Goal: Find specific page/section: Find specific page/section

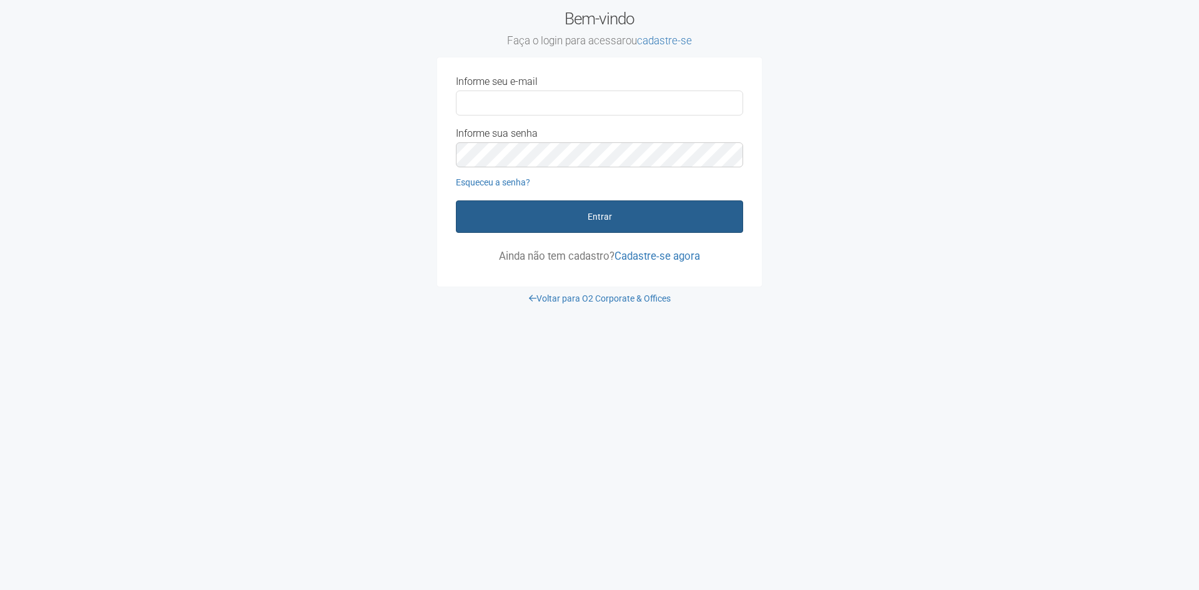
type input "**********"
click at [615, 219] on button "Entrar" at bounding box center [599, 216] width 287 height 32
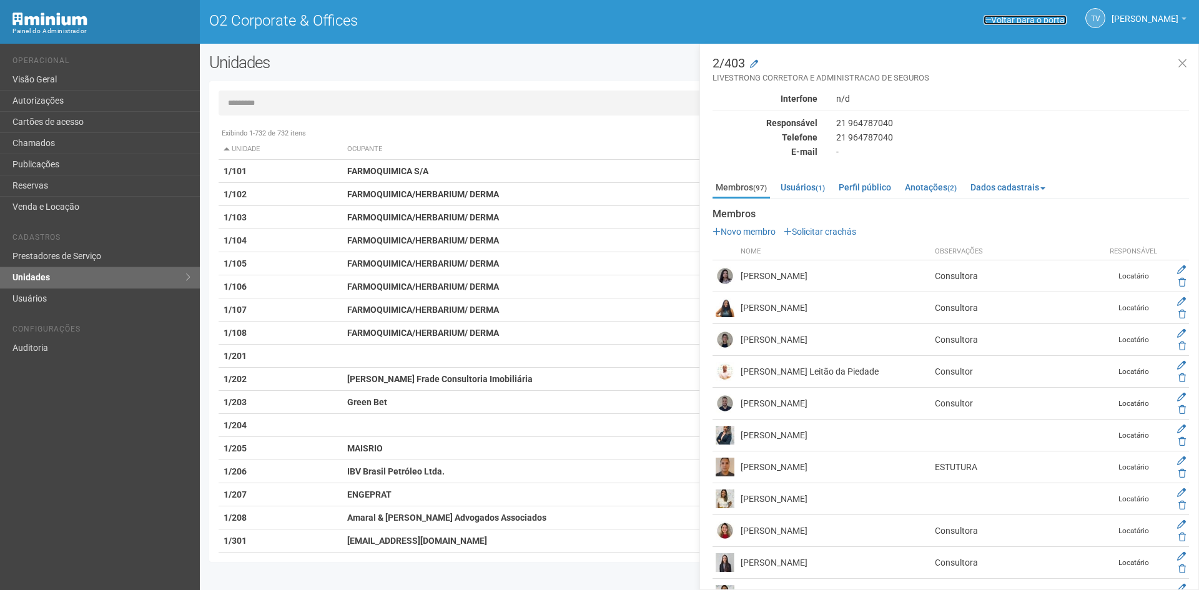
click at [997, 20] on link "Voltar para o portal" at bounding box center [1024, 20] width 83 height 10
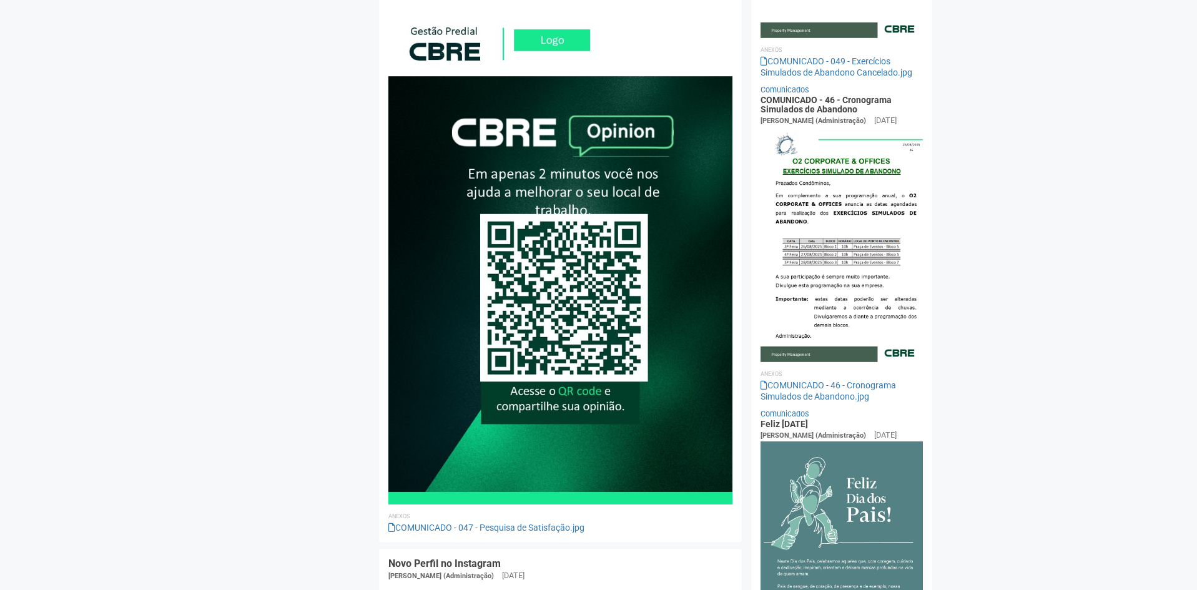
scroll to position [526, 0]
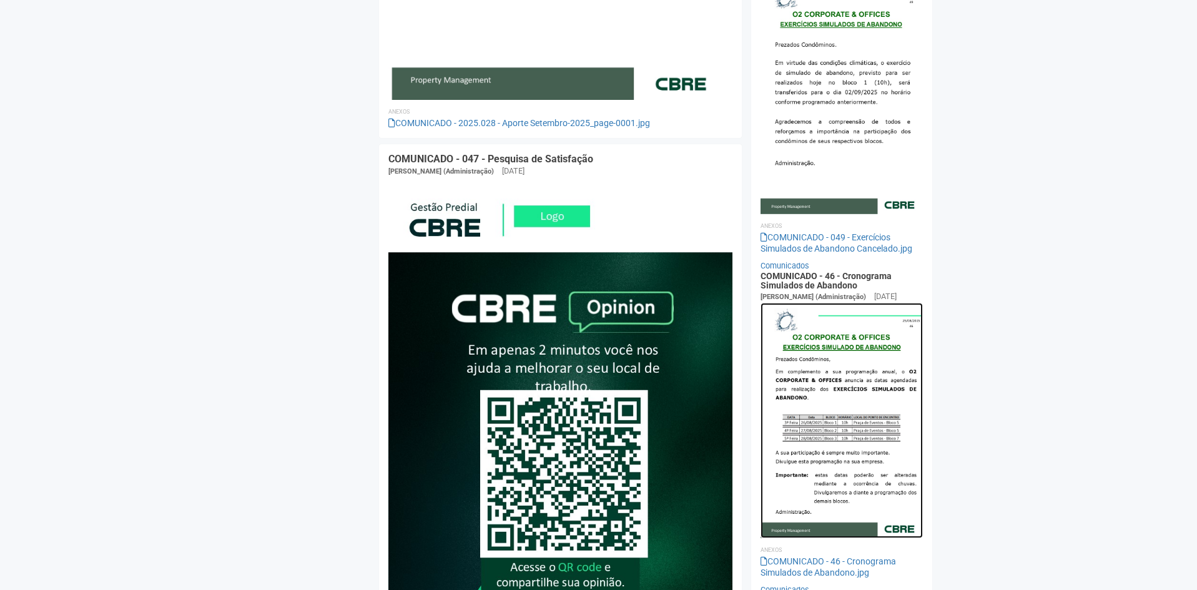
click at [847, 402] on img at bounding box center [842, 420] width 163 height 235
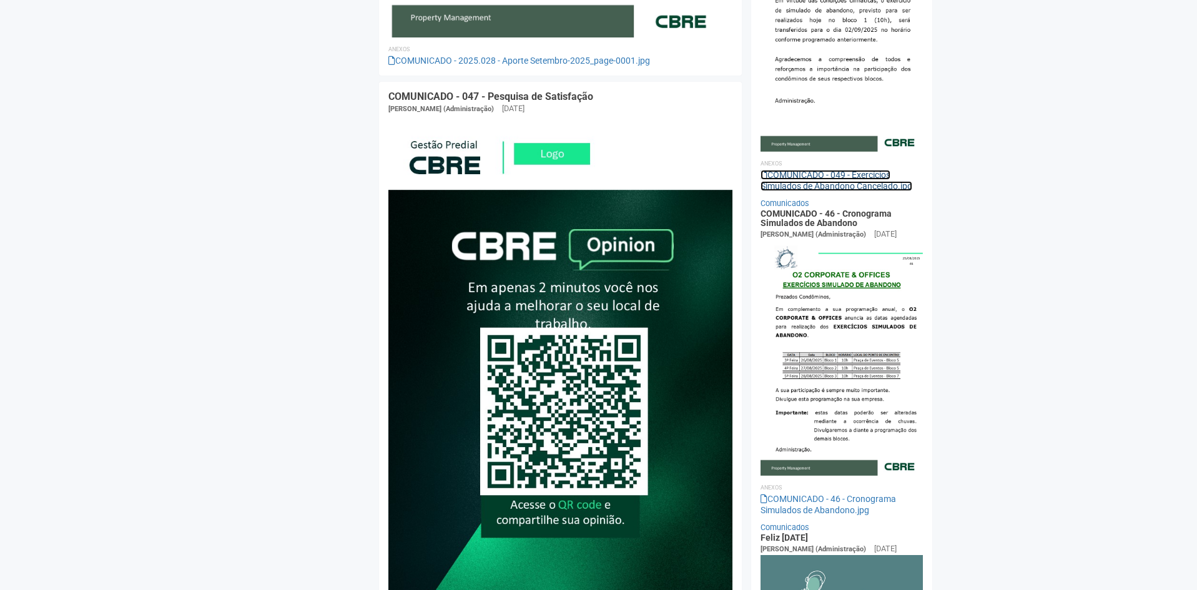
click at [844, 181] on link "COMUNICADO - 049 - Exercícios Simulados de Abandono Cancelado.jpg" at bounding box center [837, 180] width 152 height 21
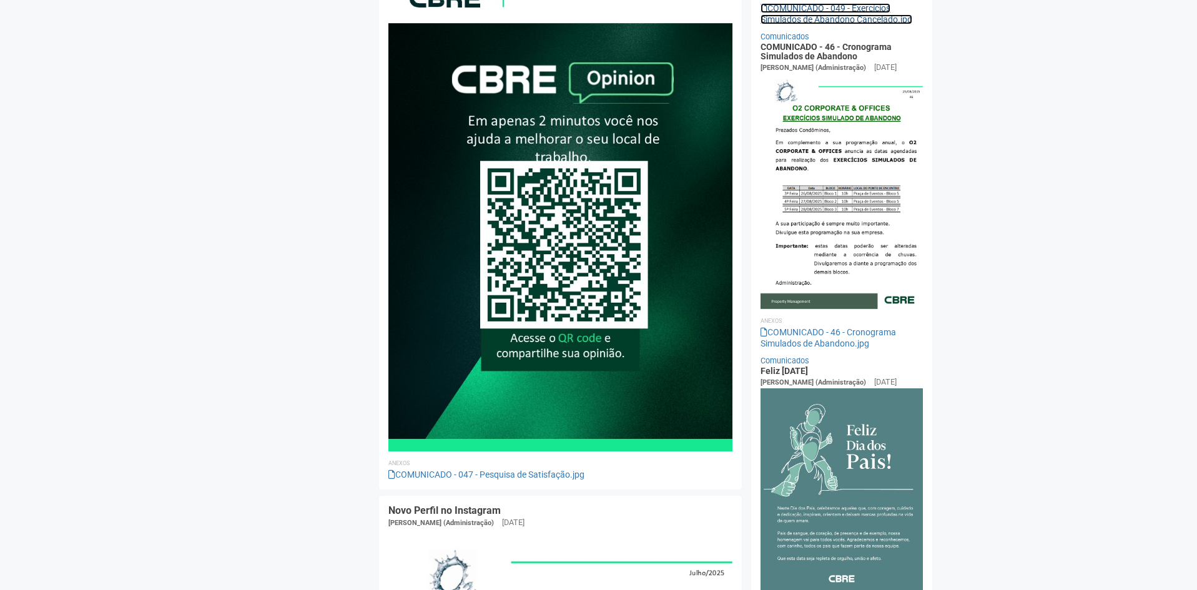
scroll to position [776, 0]
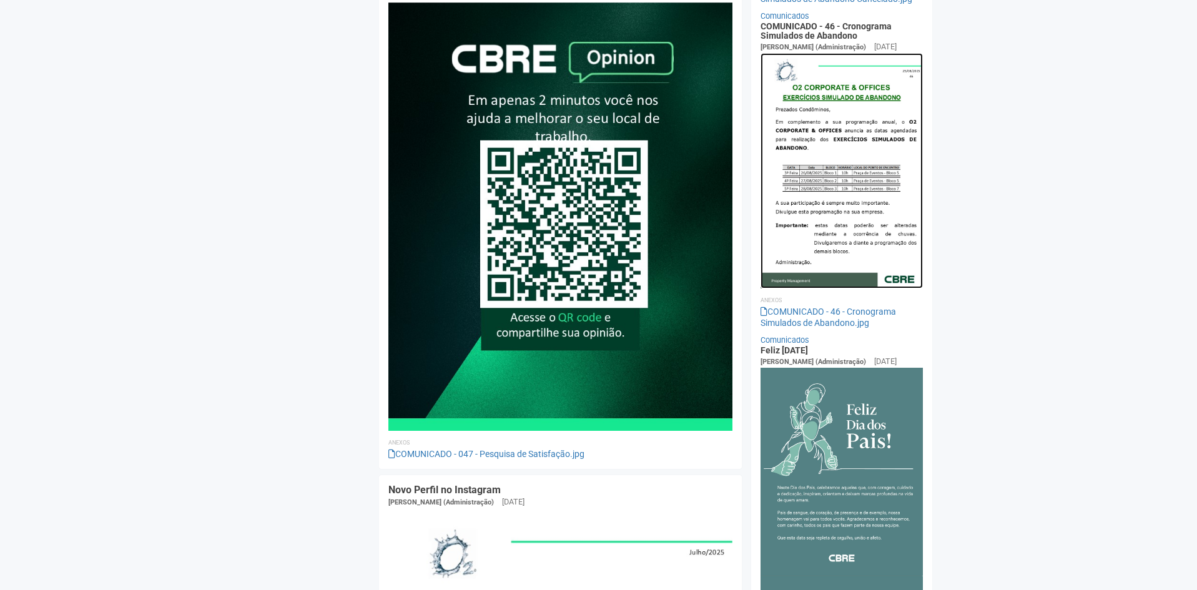
click at [843, 204] on img at bounding box center [842, 170] width 163 height 235
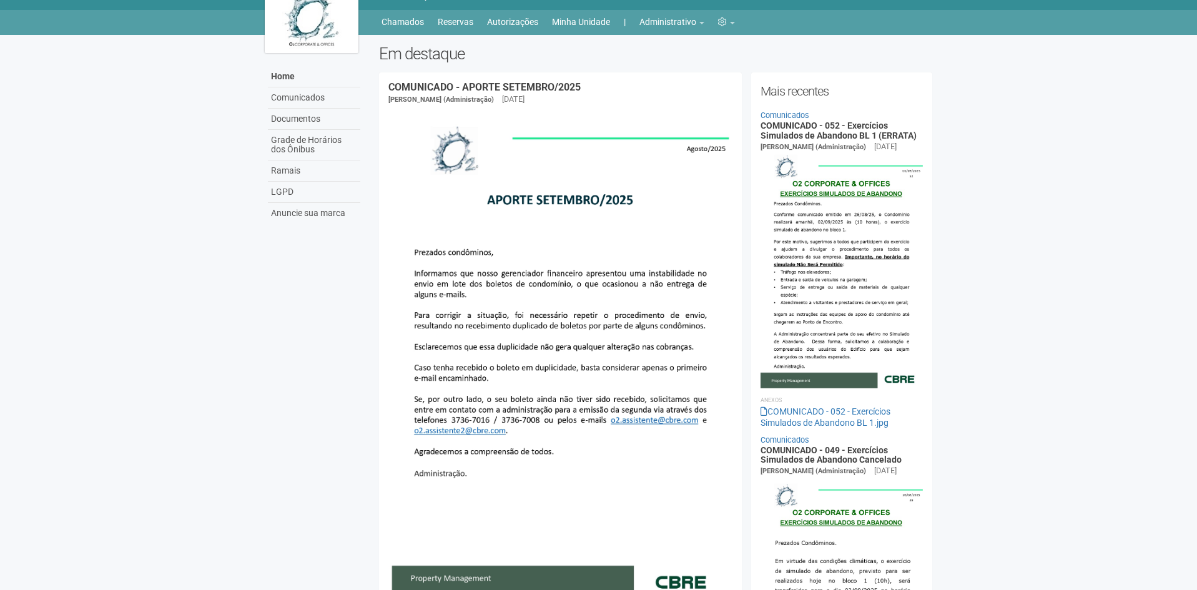
scroll to position [0, 0]
